Goal: Task Accomplishment & Management: Use online tool/utility

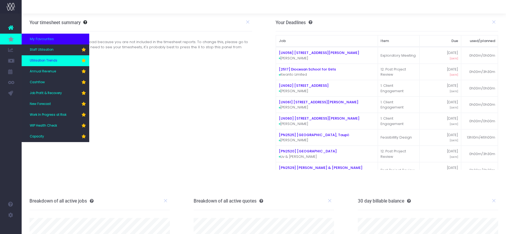
click at [42, 60] on span "Utilisation Trends" at bounding box center [44, 60] width 28 height 5
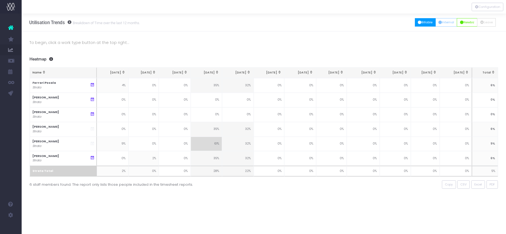
click at [420, 22] on button "Billable" at bounding box center [425, 22] width 21 height 8
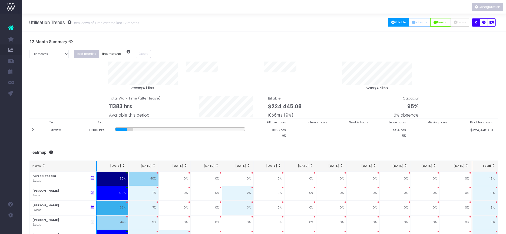
click at [481, 8] on button "Configuration" at bounding box center [488, 7] width 32 height 8
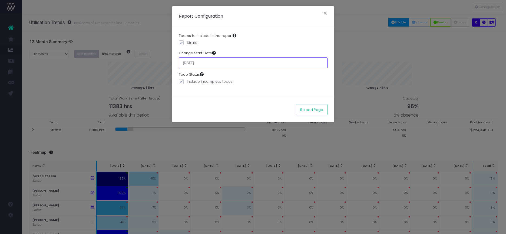
click at [228, 63] on input "[DATE]" at bounding box center [253, 62] width 149 height 11
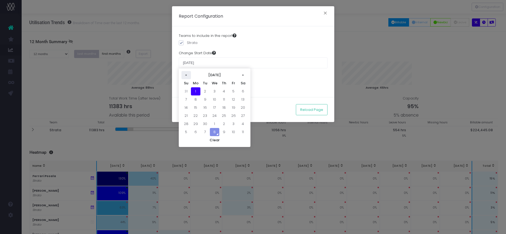
click at [185, 75] on th "«" at bounding box center [186, 75] width 9 height 8
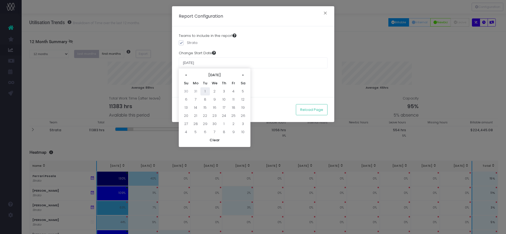
click at [205, 91] on td "1" at bounding box center [205, 91] width 9 height 8
type input "01 April 2025"
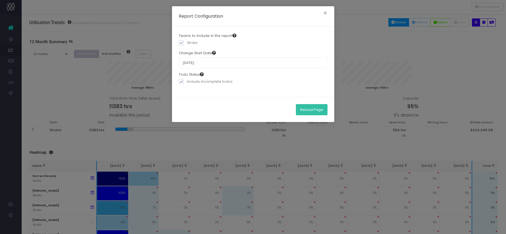
click at [316, 110] on button "Reload Page" at bounding box center [312, 109] width 32 height 11
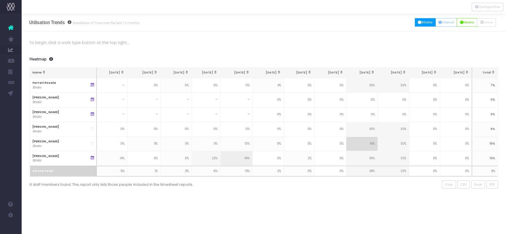
click at [420, 21] on button "Billable" at bounding box center [425, 22] width 21 height 8
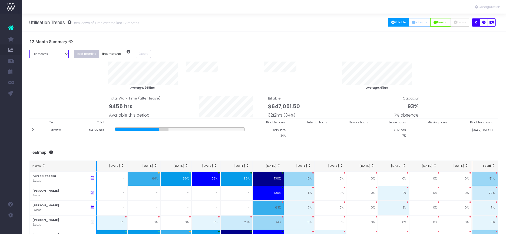
click at [65, 55] on select "1 month 2 months 3 months 4 months 5 months 6 months 7 months 8 months 9 months…" at bounding box center [49, 54] width 40 height 8
select select "three"
click at [29, 50] on select "1 month 2 months 3 months 4 months 5 months 6 months 7 months 8 months 9 months…" at bounding box center [49, 54] width 40 height 8
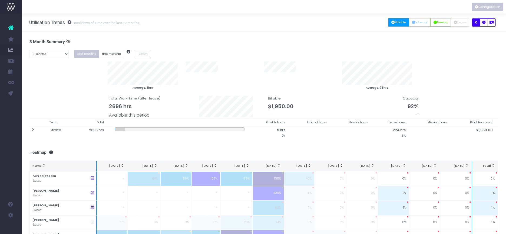
click at [482, 7] on button "Configuration" at bounding box center [488, 7] width 32 height 8
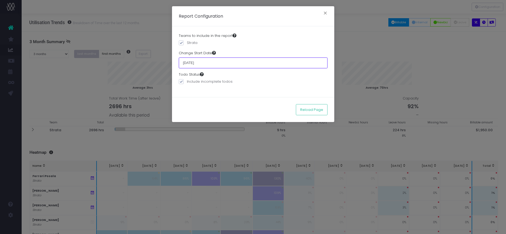
click at [202, 64] on input "[DATE]" at bounding box center [253, 62] width 149 height 11
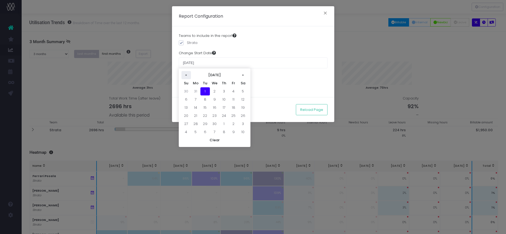
click at [187, 75] on th "«" at bounding box center [186, 75] width 9 height 8
click at [241, 74] on th "»" at bounding box center [242, 75] width 9 height 8
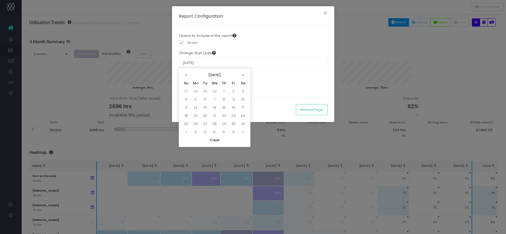
click at [241, 74] on th "»" at bounding box center [242, 75] width 9 height 8
click at [206, 92] on td "1" at bounding box center [205, 91] width 9 height 8
type input "01 July 2025"
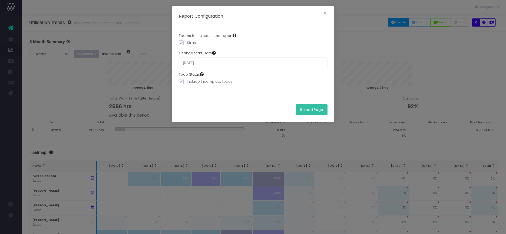
click at [312, 110] on button "Reload Page" at bounding box center [312, 109] width 32 height 11
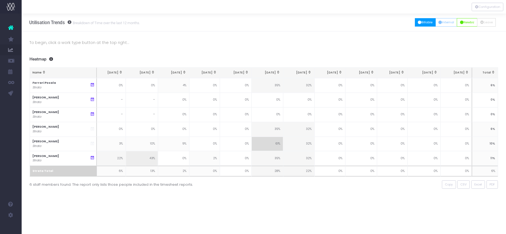
click at [419, 25] on button "Billable" at bounding box center [425, 22] width 21 height 8
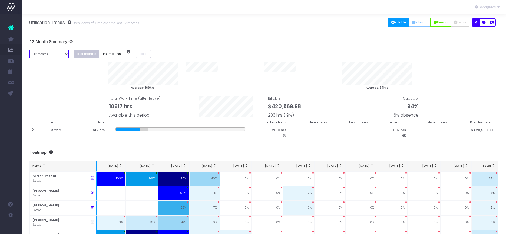
click at [66, 55] on select "1 month 2 months 3 months 4 months 5 months 6 months 7 months 8 months 9 months…" at bounding box center [49, 54] width 40 height 8
select select "one"
click at [29, 50] on select "1 month 2 months 3 months 4 months 5 months 6 months 7 months 8 months 9 months…" at bounding box center [49, 54] width 40 height 8
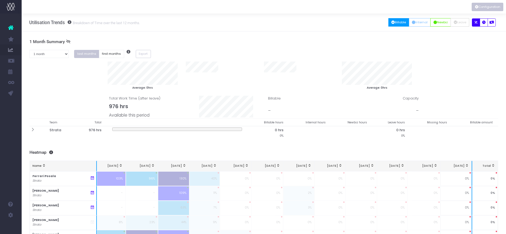
click at [491, 6] on button "Configuration" at bounding box center [488, 7] width 32 height 8
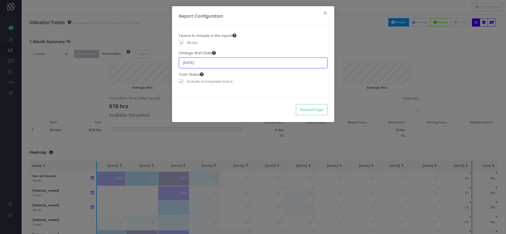
click at [193, 64] on input "[DATE]" at bounding box center [253, 62] width 149 height 11
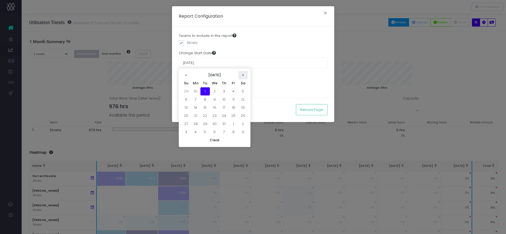
click at [245, 76] on th "»" at bounding box center [242, 75] width 9 height 8
click at [195, 89] on td "1" at bounding box center [195, 91] width 9 height 8
type input "01 September 2025"
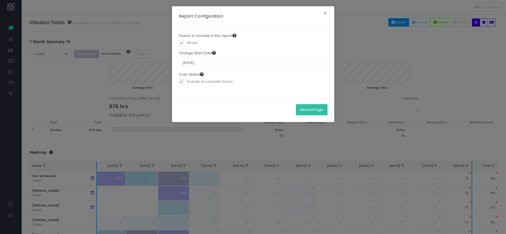
click at [313, 111] on button "Reload Page" at bounding box center [312, 109] width 32 height 11
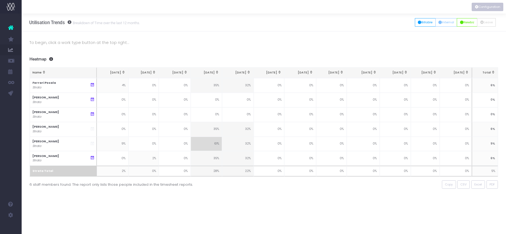
click at [478, 9] on button "Configuration" at bounding box center [488, 7] width 32 height 8
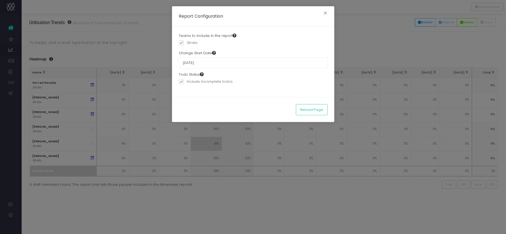
click at [180, 83] on span at bounding box center [181, 81] width 5 height 5
click at [187, 82] on input "Include incomplete todos" at bounding box center [189, 81] width 4 height 4
checkbox input "false"
click at [307, 112] on button "Reload Page" at bounding box center [312, 109] width 32 height 11
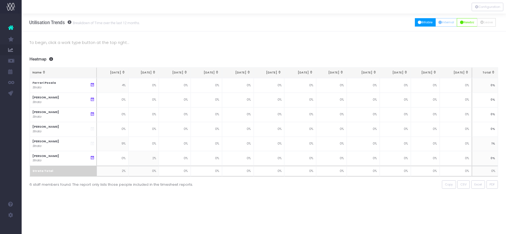
click at [426, 21] on button "Billable" at bounding box center [425, 22] width 21 height 8
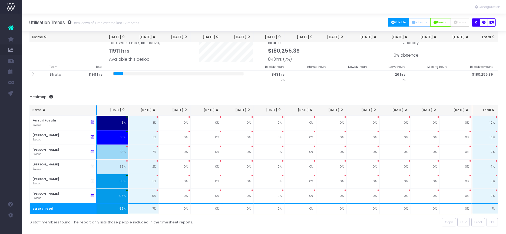
scroll to position [49, 0]
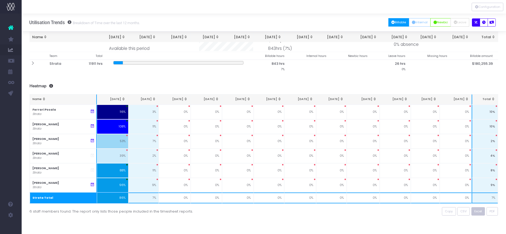
click at [478, 211] on span "Excel" at bounding box center [479, 211] width 8 height 5
click at [93, 111] on icon at bounding box center [92, 111] width 5 height 5
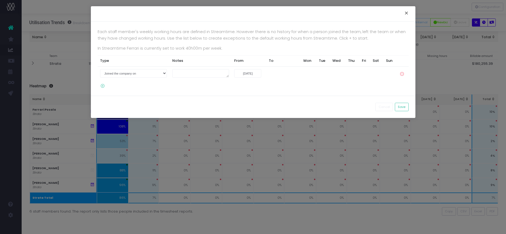
click at [407, 13] on button "×" at bounding box center [406, 13] width 11 height 9
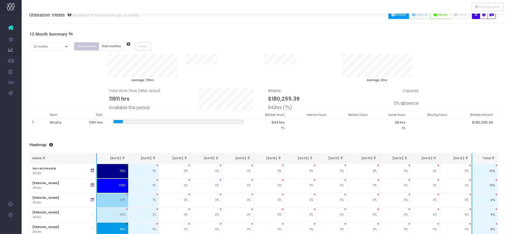
scroll to position [0, 0]
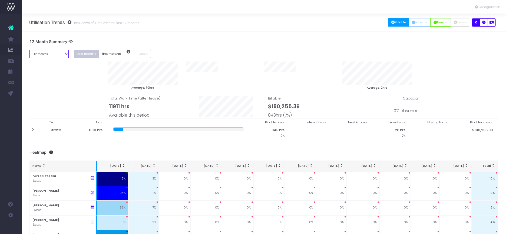
click at [63, 55] on select "1 month 2 months 3 months 4 months 5 months 6 months 7 months 8 months 9 months…" at bounding box center [49, 54] width 40 height 8
click at [29, 50] on select "1 month 2 months 3 months 4 months 5 months 6 months 7 months 8 months 9 months…" at bounding box center [49, 54] width 40 height 8
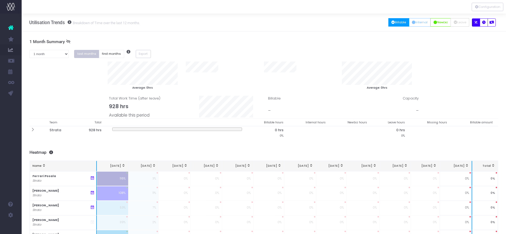
click at [399, 22] on button "Billable" at bounding box center [399, 22] width 21 height 8
click at [109, 55] on button "first months" at bounding box center [111, 54] width 25 height 8
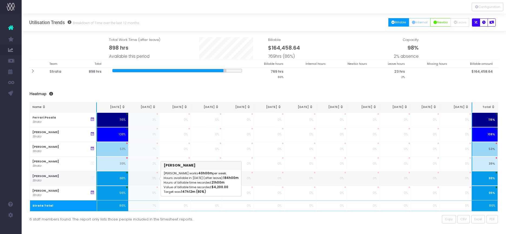
scroll to position [49, 0]
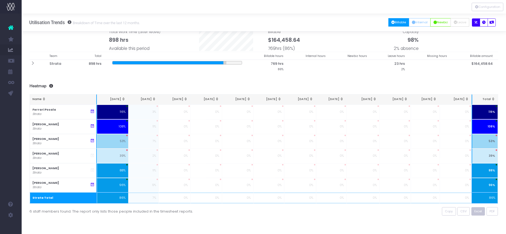
click at [477, 211] on span "Excel" at bounding box center [479, 211] width 8 height 5
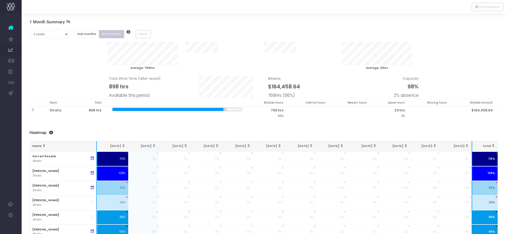
scroll to position [0, 0]
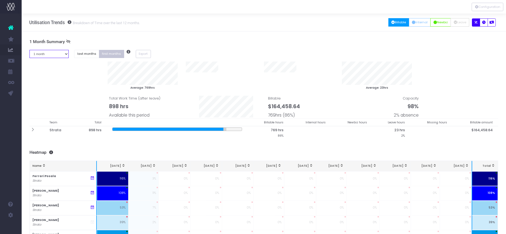
click at [59, 53] on select "1 month 2 months 3 months 4 months 5 months 6 months 7 months 8 months 9 months…" at bounding box center [49, 54] width 40 height 8
select select "three"
click at [29, 50] on select "1 month 2 months 3 months 4 months 5 months 6 months 7 months 8 months 9 months…" at bounding box center [49, 54] width 40 height 8
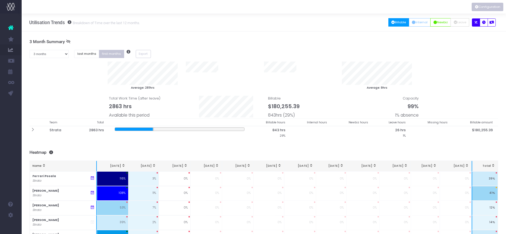
click at [481, 7] on button "Configuration" at bounding box center [488, 7] width 32 height 8
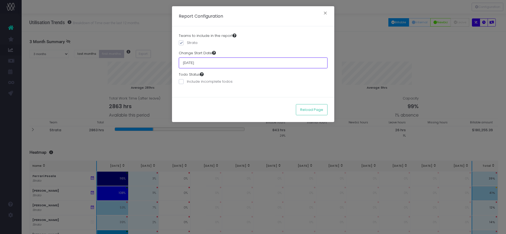
click at [202, 65] on input "[DATE]" at bounding box center [253, 62] width 149 height 11
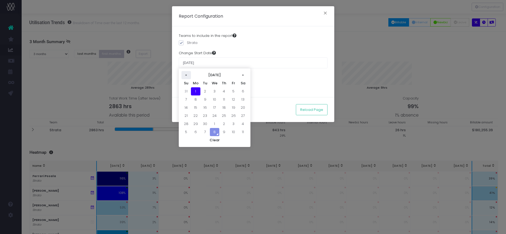
click at [188, 75] on th "«" at bounding box center [186, 75] width 9 height 8
click at [186, 99] on td "1" at bounding box center [186, 99] width 9 height 8
click at [211, 61] on input "01 June 2025" at bounding box center [253, 62] width 149 height 11
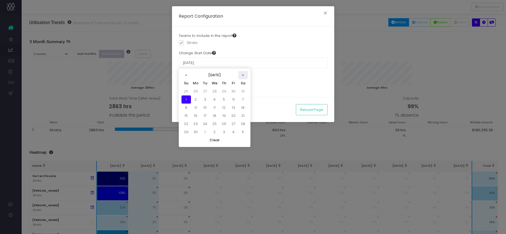
click at [243, 76] on th "»" at bounding box center [242, 75] width 9 height 8
click at [205, 90] on td "1" at bounding box center [205, 91] width 9 height 8
type input "[DATE]"
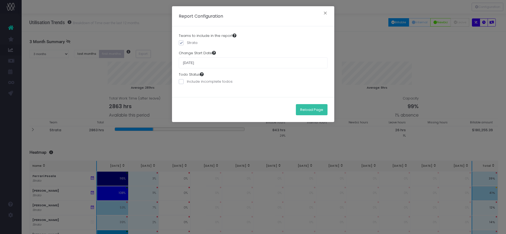
click at [314, 110] on button "Reload Page" at bounding box center [312, 109] width 32 height 11
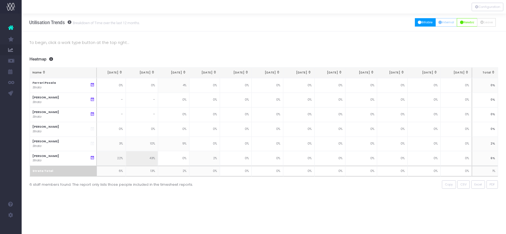
click at [421, 20] on button "Billable" at bounding box center [425, 22] width 21 height 8
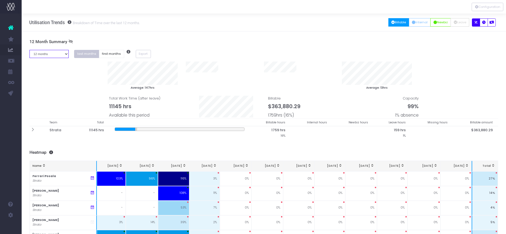
click at [52, 54] on select "1 month 2 months 3 months 4 months 5 months 6 months 7 months 8 months 9 months…" at bounding box center [49, 54] width 40 height 8
select select "three"
click at [29, 50] on select "1 month 2 months 3 months 4 months 5 months 6 months 7 months 8 months 9 months…" at bounding box center [49, 54] width 40 height 8
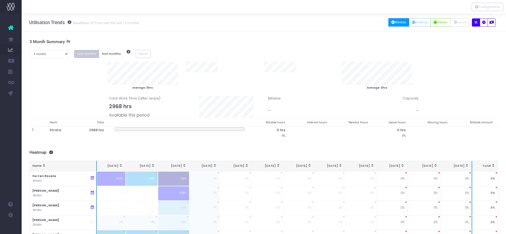
click at [393, 21] on button "Billable" at bounding box center [399, 22] width 21 height 8
drag, startPoint x: 110, startPoint y: 55, endPoint x: 114, endPoint y: 56, distance: 3.4
click at [110, 54] on button "first months" at bounding box center [111, 54] width 25 height 8
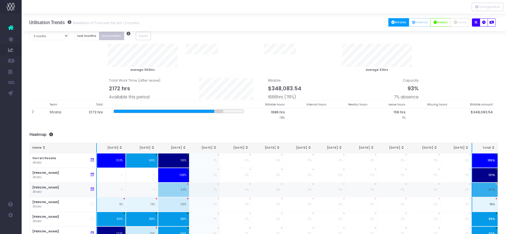
scroll to position [49, 0]
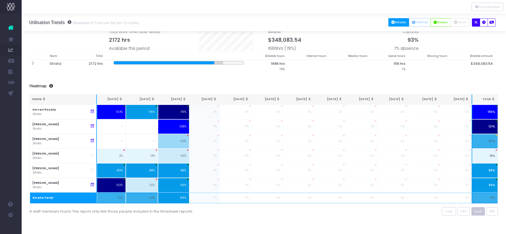
click at [478, 211] on span "Excel" at bounding box center [479, 211] width 8 height 5
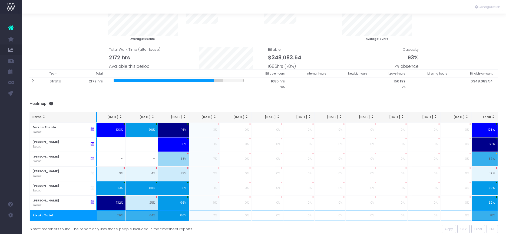
scroll to position [0, 0]
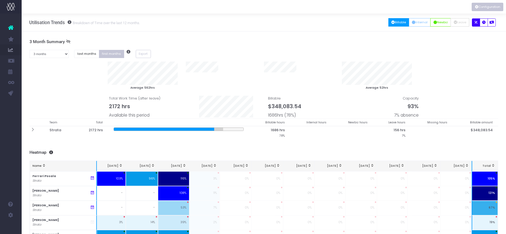
click at [479, 7] on button "Configuration" at bounding box center [488, 7] width 32 height 8
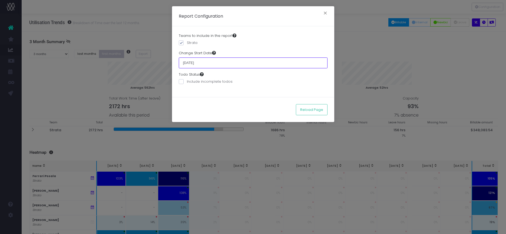
click at [192, 62] on input "01 July 2025" at bounding box center [253, 62] width 149 height 11
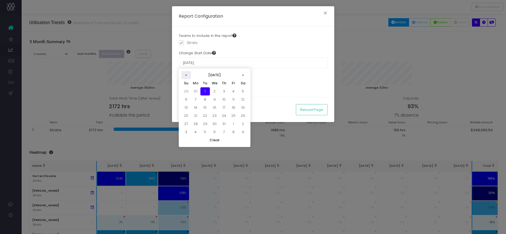
click at [184, 74] on th "«" at bounding box center [186, 75] width 9 height 8
click at [244, 74] on th "»" at bounding box center [242, 75] width 9 height 8
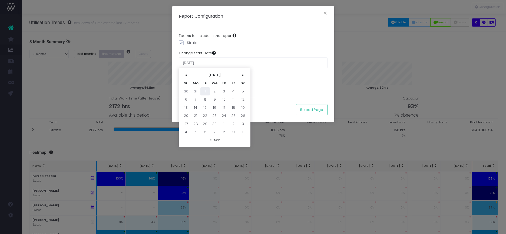
click at [203, 91] on td "1" at bounding box center [205, 91] width 9 height 8
type input "[DATE]"
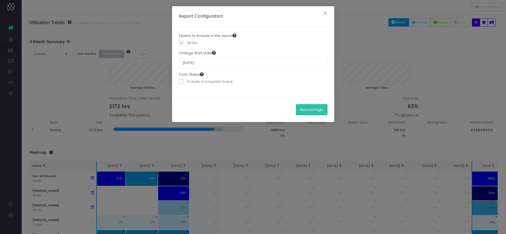
click at [306, 109] on button "Reload Page" at bounding box center [312, 109] width 32 height 11
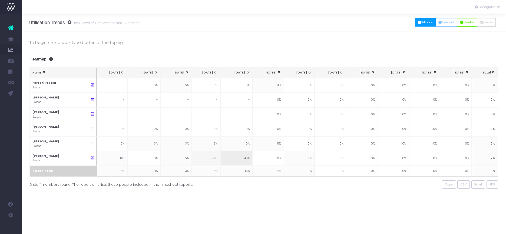
click at [426, 22] on button "Billable" at bounding box center [425, 22] width 21 height 8
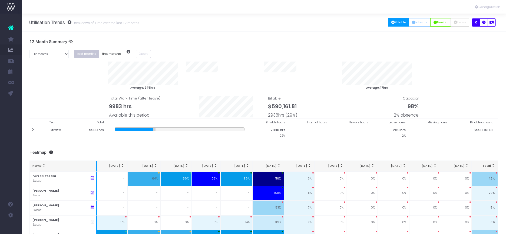
click at [50, 58] on div "1 month 2 months 3 months 4 months 5 months 6 months 7 months 8 months 9 months…" at bounding box center [263, 56] width 477 height 12
click at [50, 55] on select "1 month 2 months 3 months 4 months 5 months 6 months 7 months 8 months 9 months…" at bounding box center [49, 54] width 40 height 8
select select "six"
click at [29, 50] on select "1 month 2 months 3 months 4 months 5 months 6 months 7 months 8 months 9 months…" at bounding box center [49, 54] width 40 height 8
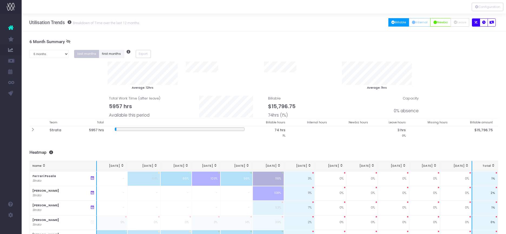
click at [116, 53] on button "first months" at bounding box center [111, 54] width 25 height 8
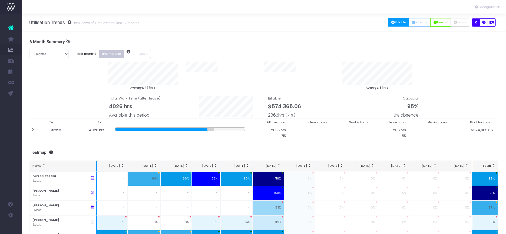
scroll to position [49, 0]
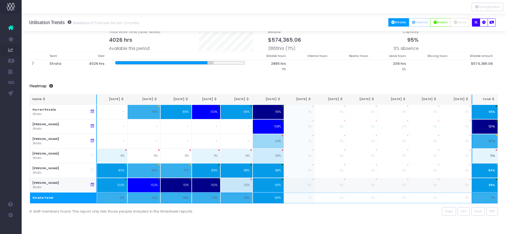
click at [91, 185] on icon at bounding box center [92, 184] width 5 height 5
click at [92, 185] on icon at bounding box center [92, 184] width 5 height 5
click at [94, 183] on icon at bounding box center [92, 184] width 5 height 5
click at [477, 212] on span "Excel" at bounding box center [479, 211] width 8 height 5
